Goal: Information Seeking & Learning: Check status

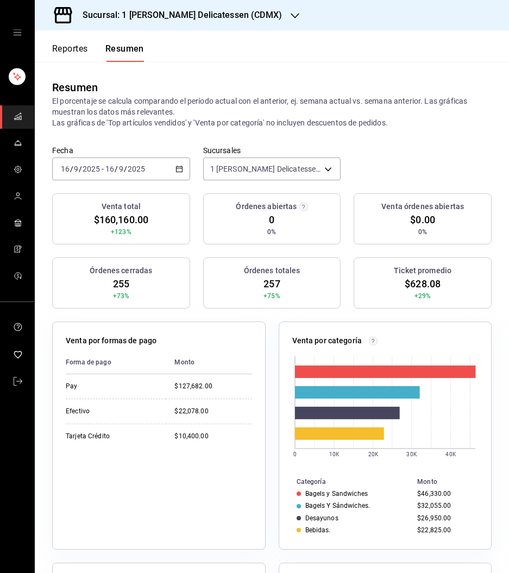
click at [62, 52] on button "Reportes" at bounding box center [70, 52] width 36 height 18
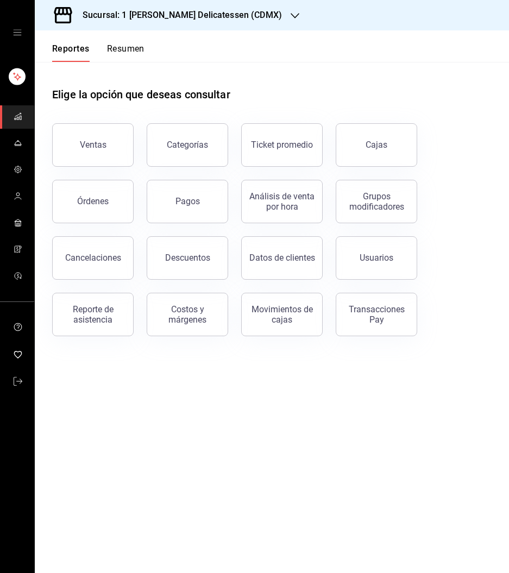
click at [365, 160] on link "Cajas" at bounding box center [375, 144] width 81 height 43
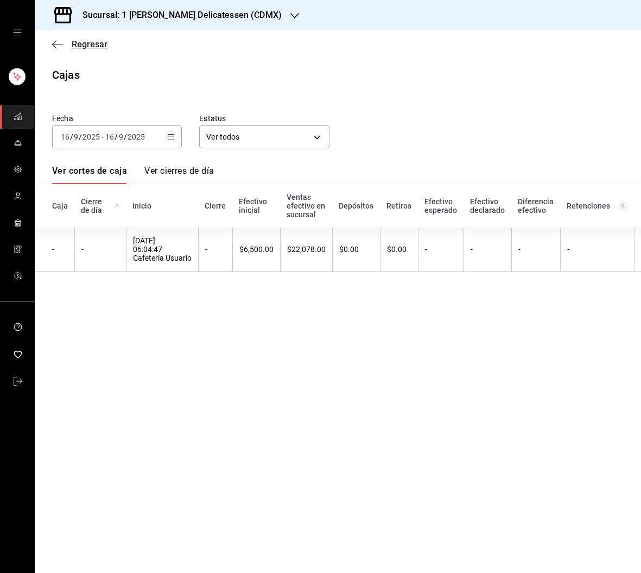
click at [92, 41] on span "Regresar" at bounding box center [90, 44] width 36 height 10
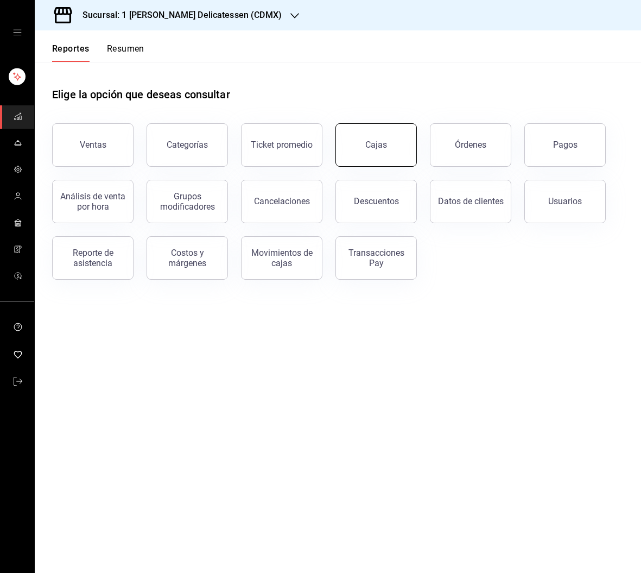
click at [383, 140] on div "Cajas" at bounding box center [376, 144] width 22 height 13
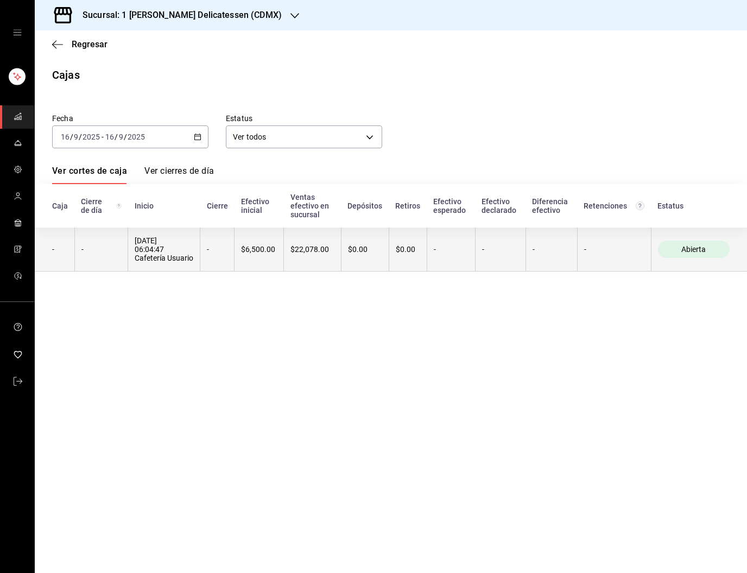
click at [420, 252] on th "$0.00" at bounding box center [408, 249] width 38 height 44
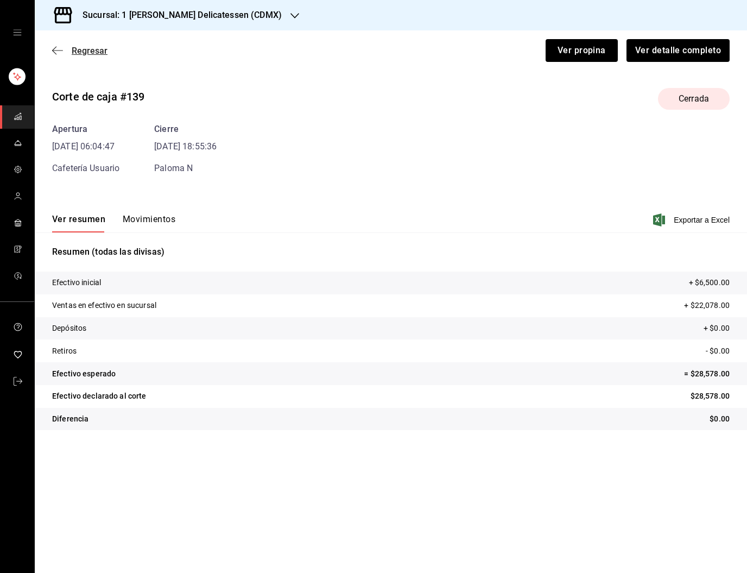
click at [92, 50] on span "Regresar" at bounding box center [90, 51] width 36 height 10
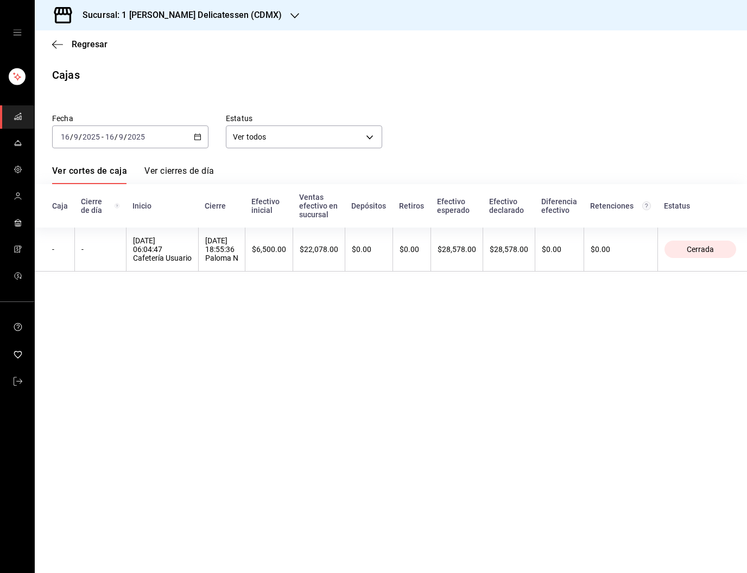
click at [415, 241] on th "$0.00" at bounding box center [411, 249] width 38 height 44
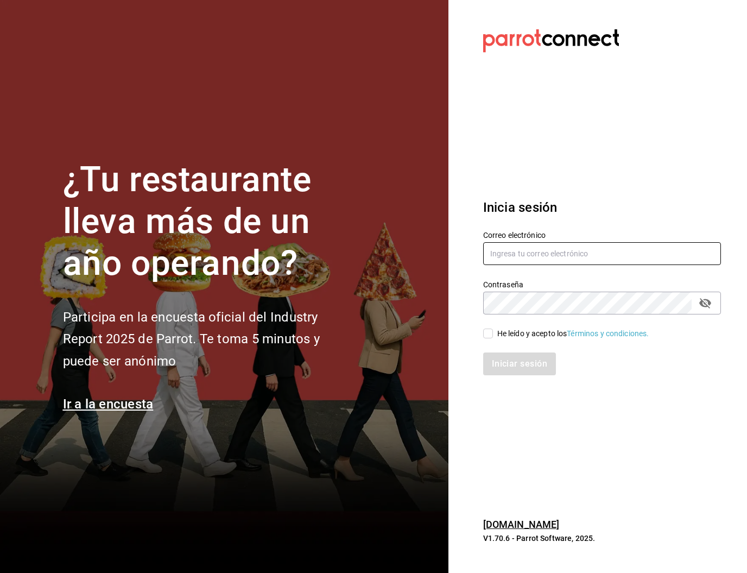
type input "[PERSON_NAME][EMAIL_ADDRESS][PERSON_NAME][DOMAIN_NAME]"
click at [488, 336] on label "He leído y acepto los Términos y condiciones." at bounding box center [566, 333] width 166 height 11
click at [488, 336] on input "He leído y acepto los Términos y condiciones." at bounding box center [488, 333] width 10 height 10
checkbox input "true"
click at [515, 359] on button "Iniciar sesión" at bounding box center [520, 363] width 74 height 23
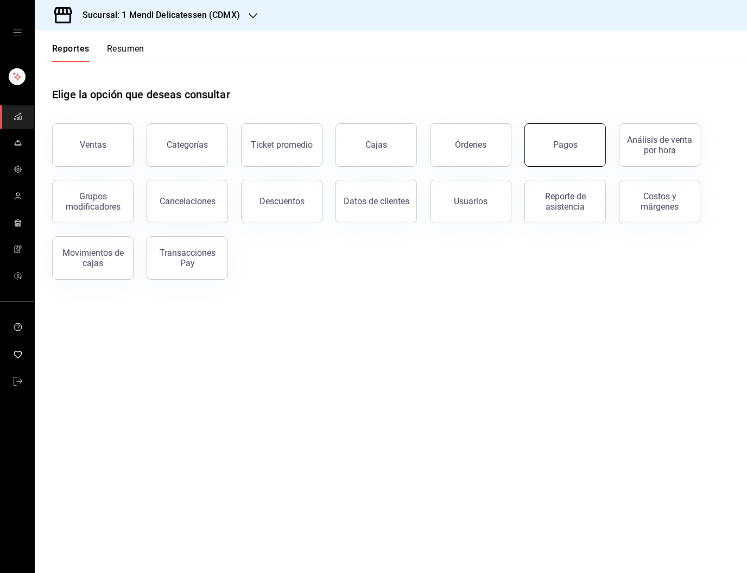
click at [581, 157] on button "Pagos" at bounding box center [564, 144] width 81 height 43
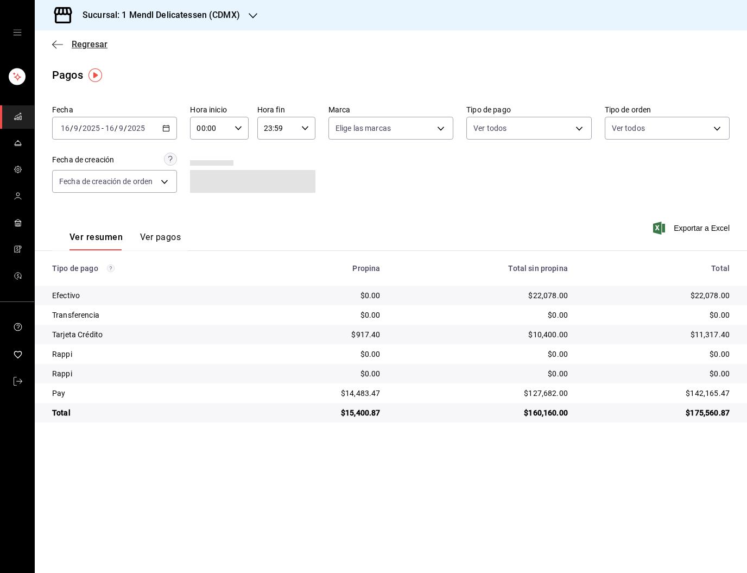
click at [99, 46] on span "Regresar" at bounding box center [90, 44] width 36 height 10
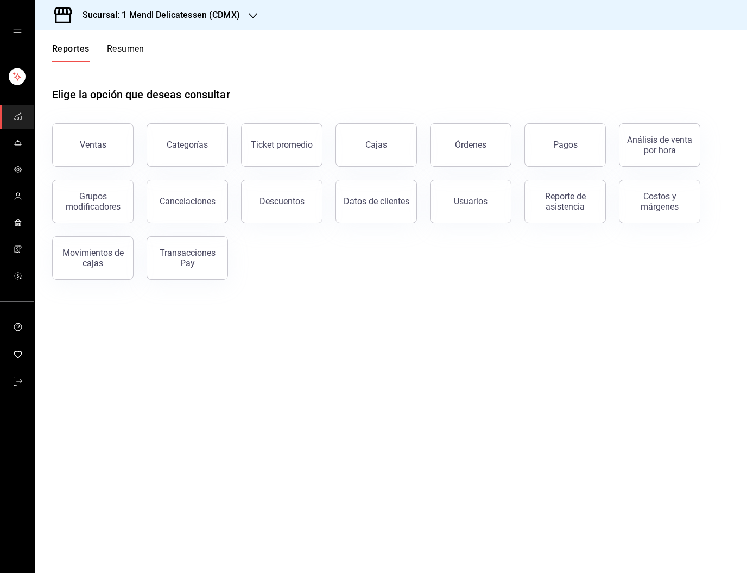
click at [394, 154] on link "Cajas" at bounding box center [375, 144] width 81 height 43
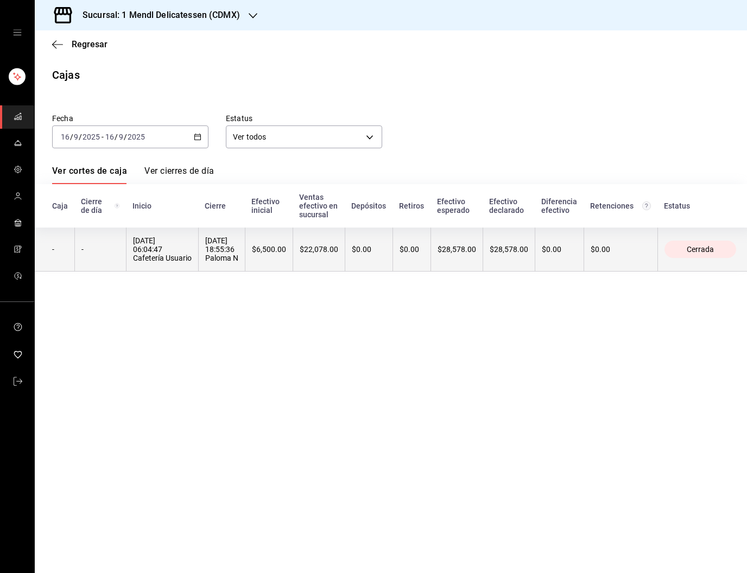
click at [507, 251] on div "$28,578.00" at bounding box center [509, 249] width 39 height 9
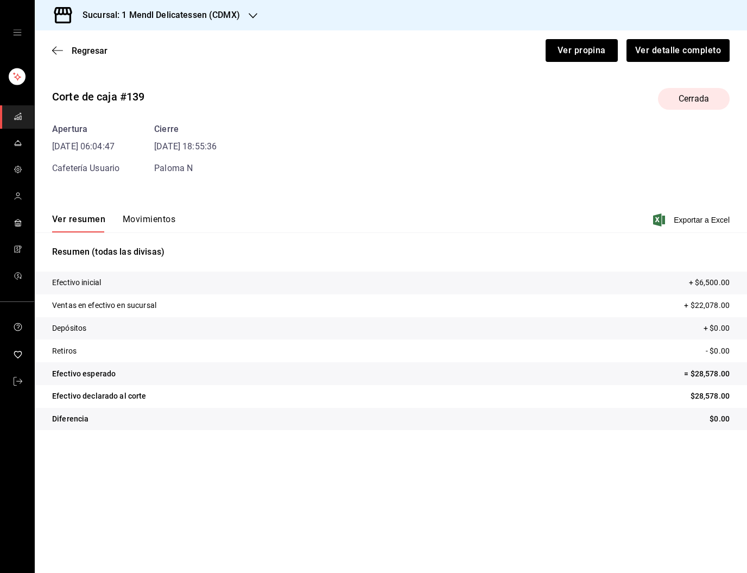
click at [148, 221] on button "Movimientos" at bounding box center [149, 223] width 53 height 18
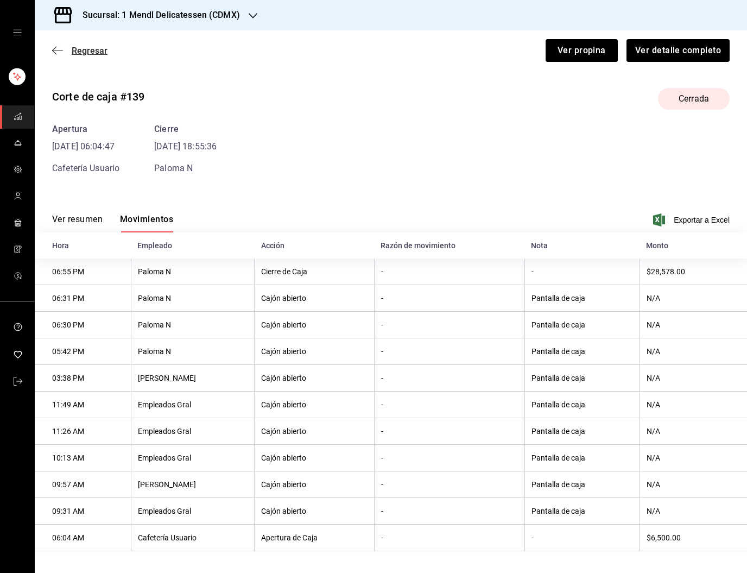
click at [100, 54] on span "Regresar" at bounding box center [90, 51] width 36 height 10
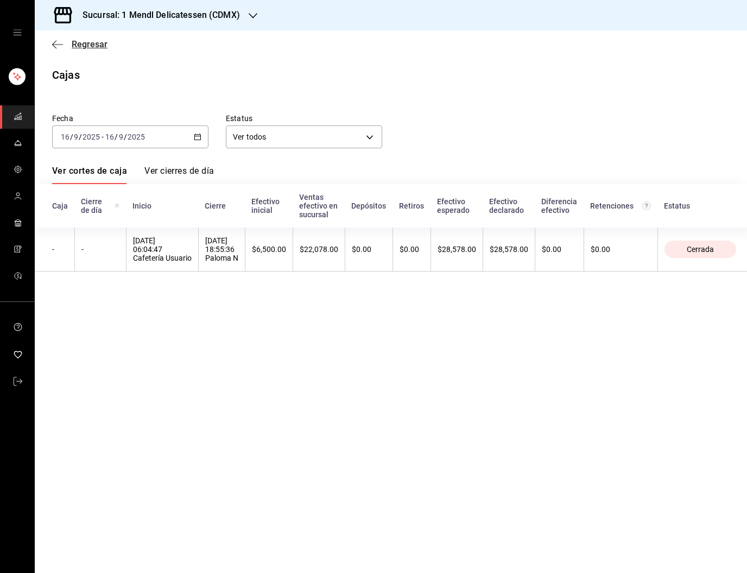
click at [96, 48] on span "Regresar" at bounding box center [90, 44] width 36 height 10
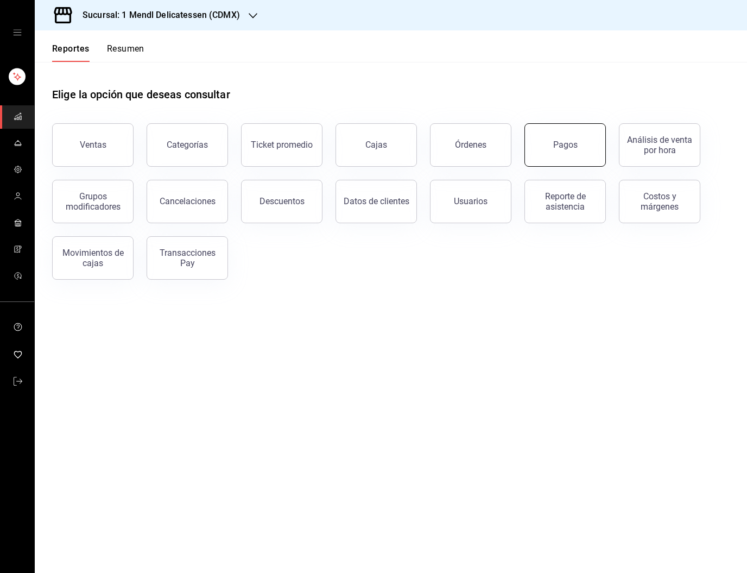
click at [569, 143] on div "Pagos" at bounding box center [565, 144] width 24 height 10
